Goal: Find specific page/section: Find specific page/section

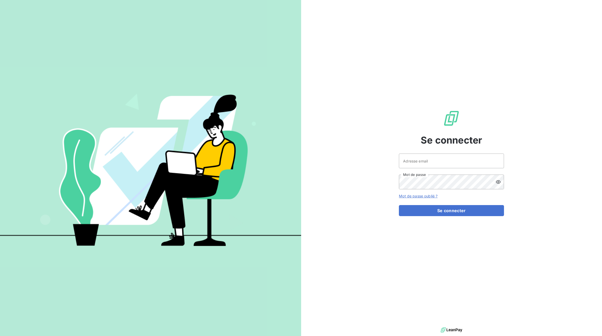
click at [0, 336] on div at bounding box center [0, 336] width 0 height 0
type input "[EMAIL_ADDRESS][DOMAIN_NAME]"
click at [444, 208] on button "Se connecter" at bounding box center [451, 210] width 105 height 11
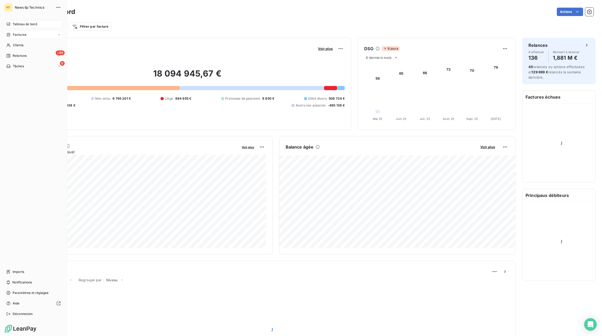
click at [21, 36] on span "Factures" at bounding box center [19, 34] width 13 height 5
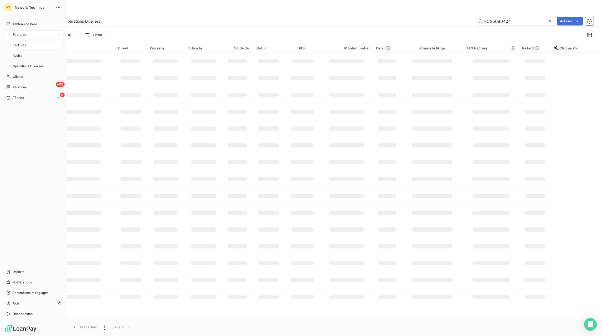
click at [27, 45] on div "Factures" at bounding box center [37, 45] width 52 height 8
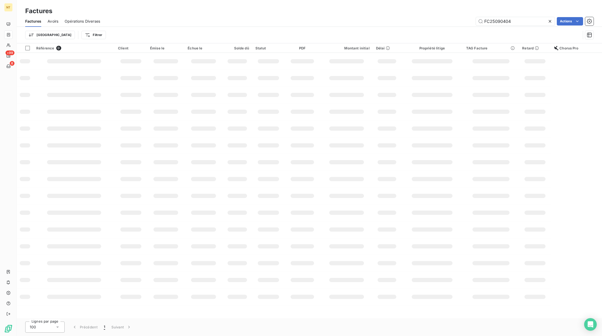
click at [550, 23] on icon at bounding box center [550, 21] width 5 height 5
click at [511, 22] on input "text" at bounding box center [515, 21] width 79 height 8
paste input "FC25101154"
type input "FC25101154"
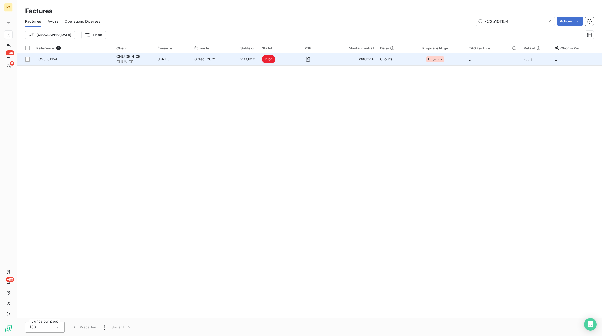
click at [219, 59] on td "8 déc. 2025" at bounding box center [210, 59] width 38 height 13
